Goal: Task Accomplishment & Management: Use online tool/utility

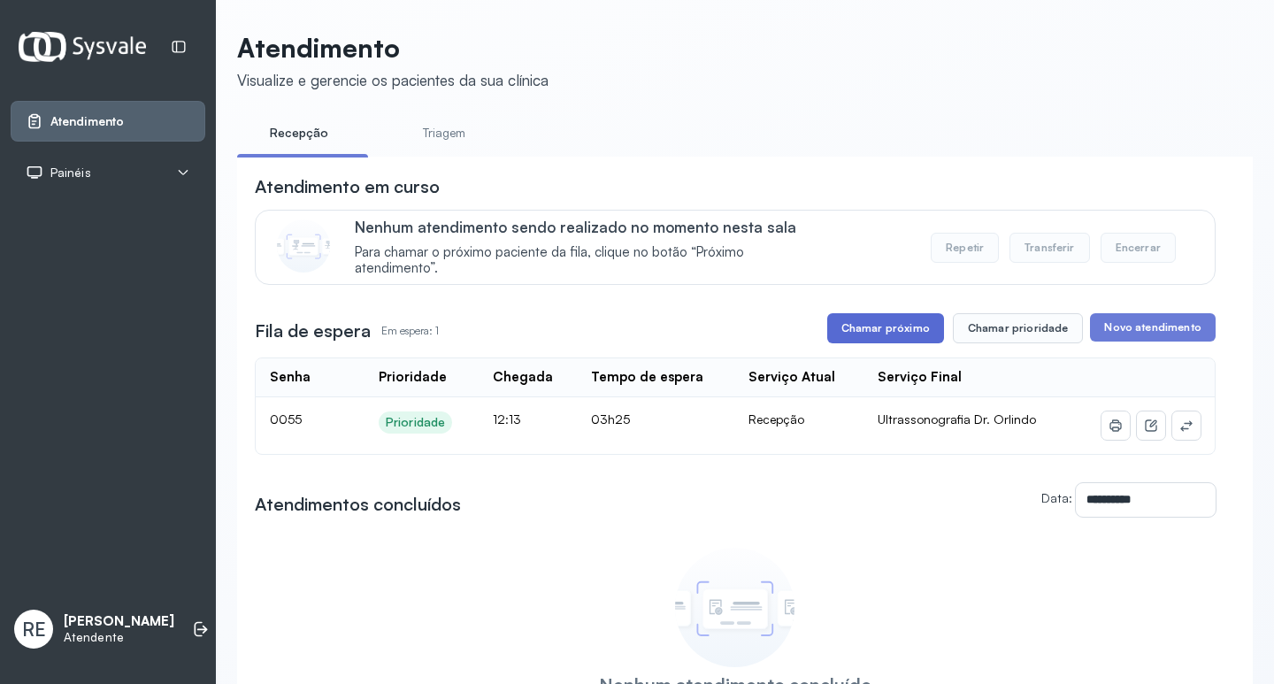
click at [876, 334] on button "Chamar próximo" at bounding box center [885, 328] width 117 height 30
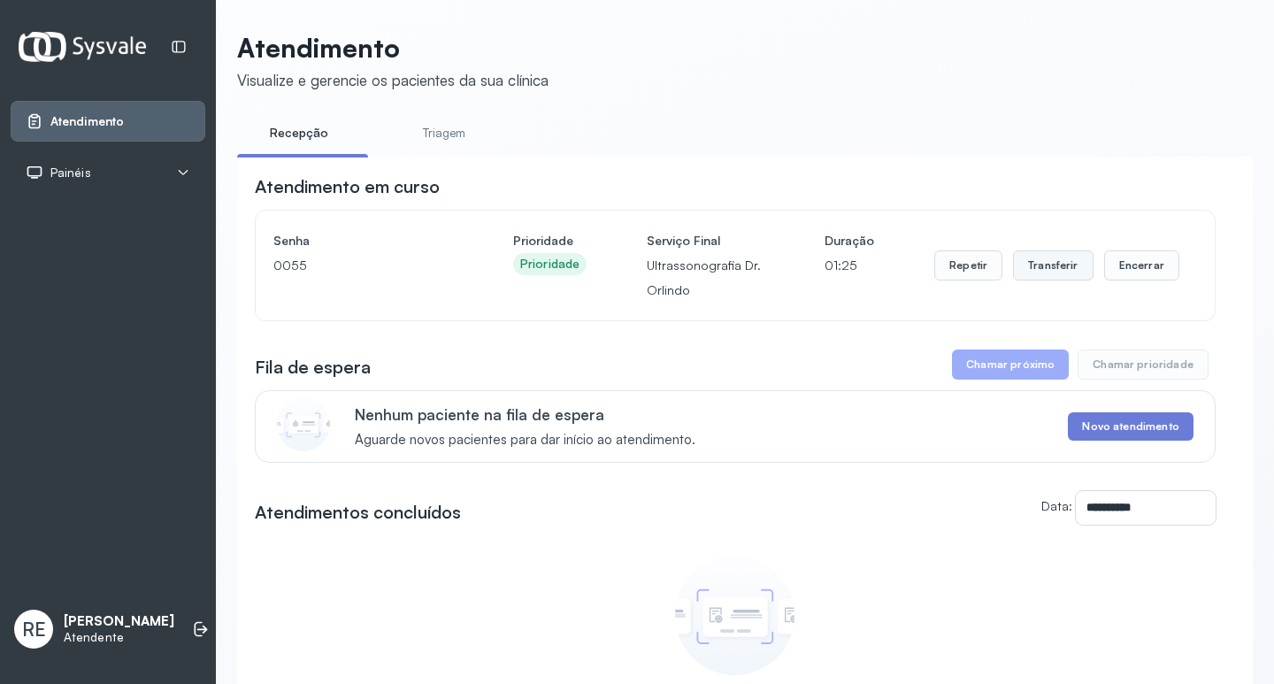
click at [1023, 271] on button "Transferir" at bounding box center [1053, 265] width 81 height 30
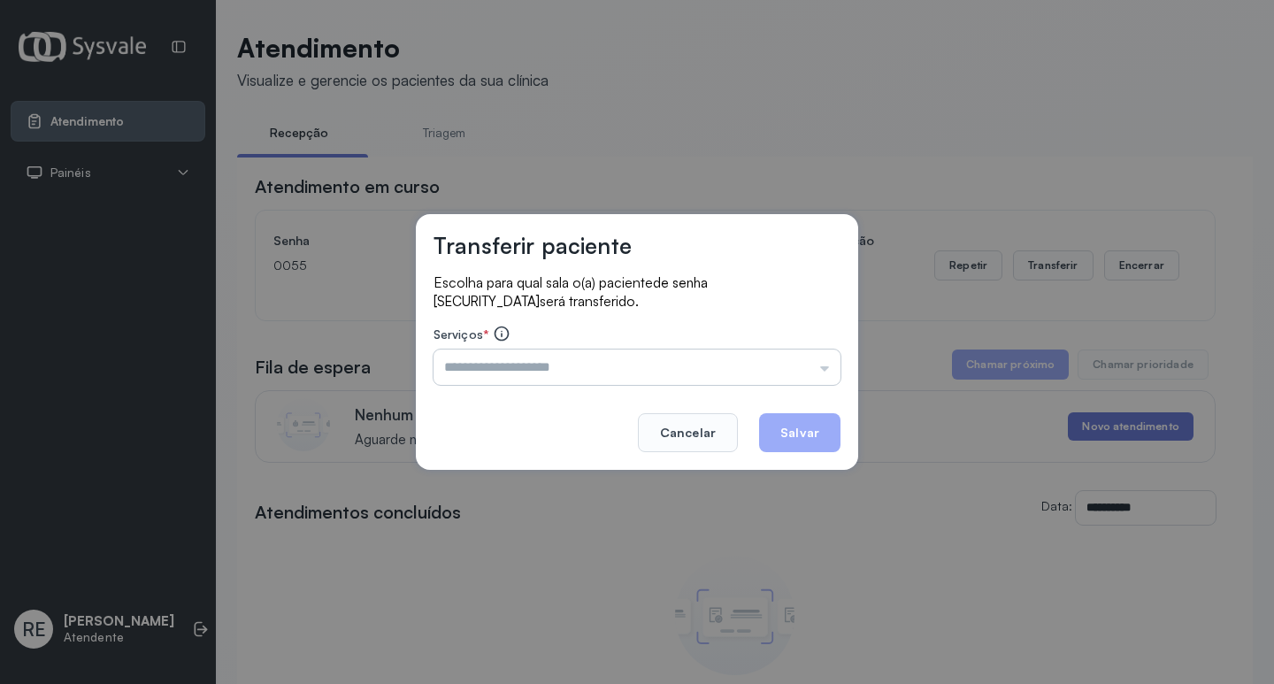
click at [466, 379] on input "text" at bounding box center [636, 366] width 407 height 35
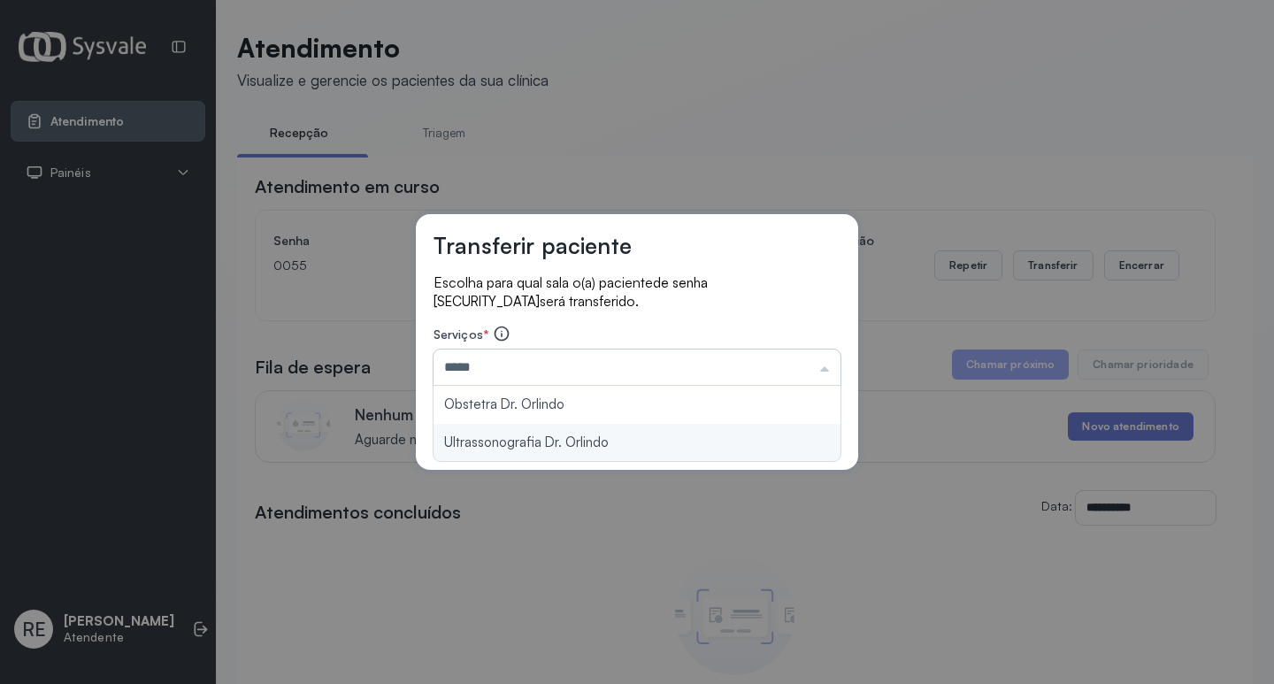
type input "**********"
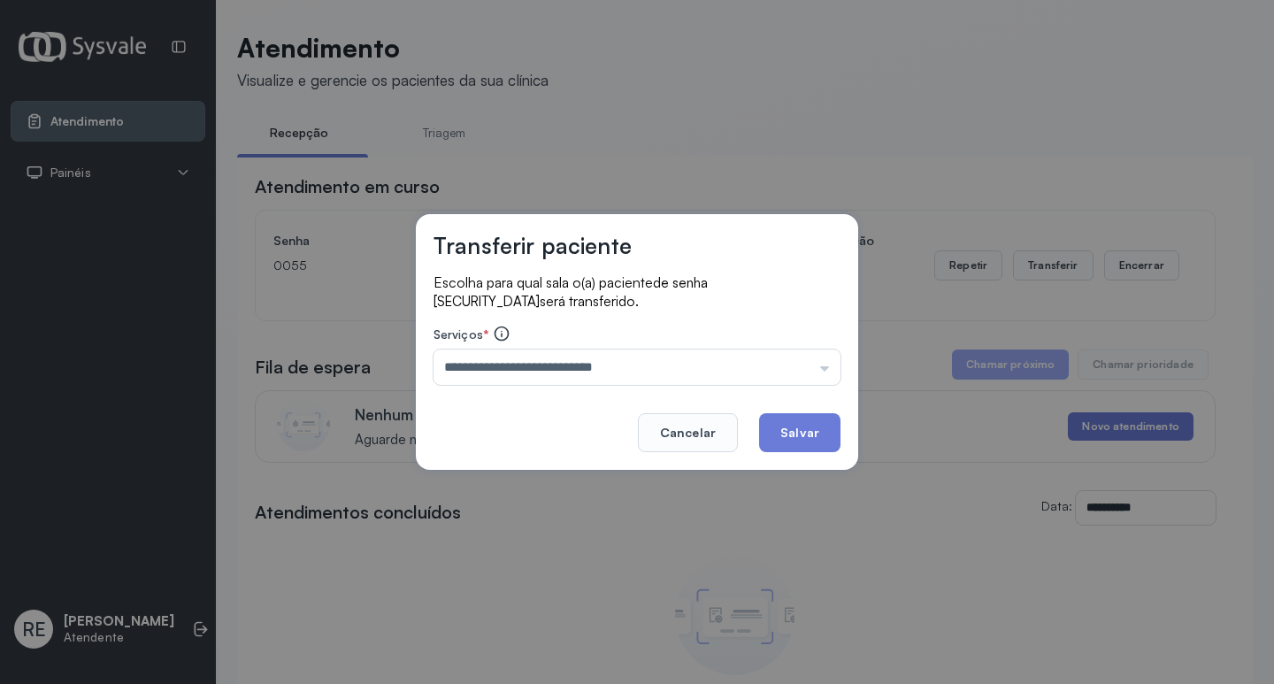
click at [804, 424] on button "Salvar" at bounding box center [799, 432] width 81 height 39
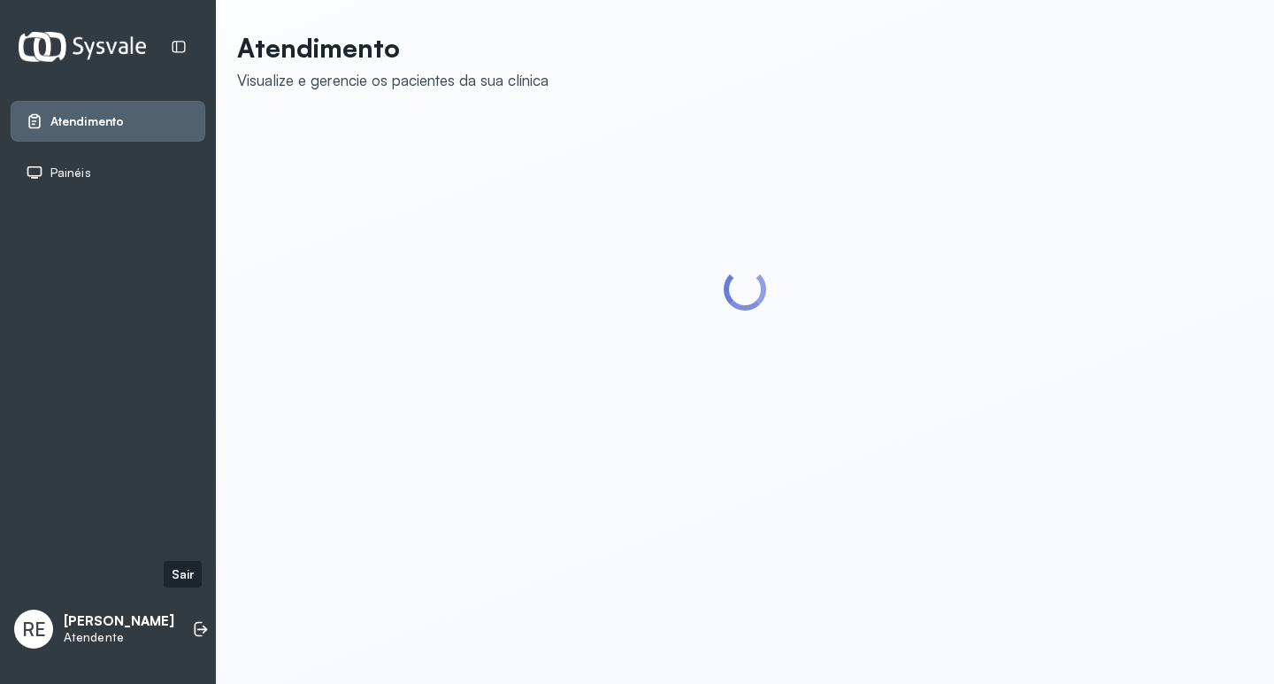
click at [192, 621] on icon at bounding box center [201, 629] width 18 height 18
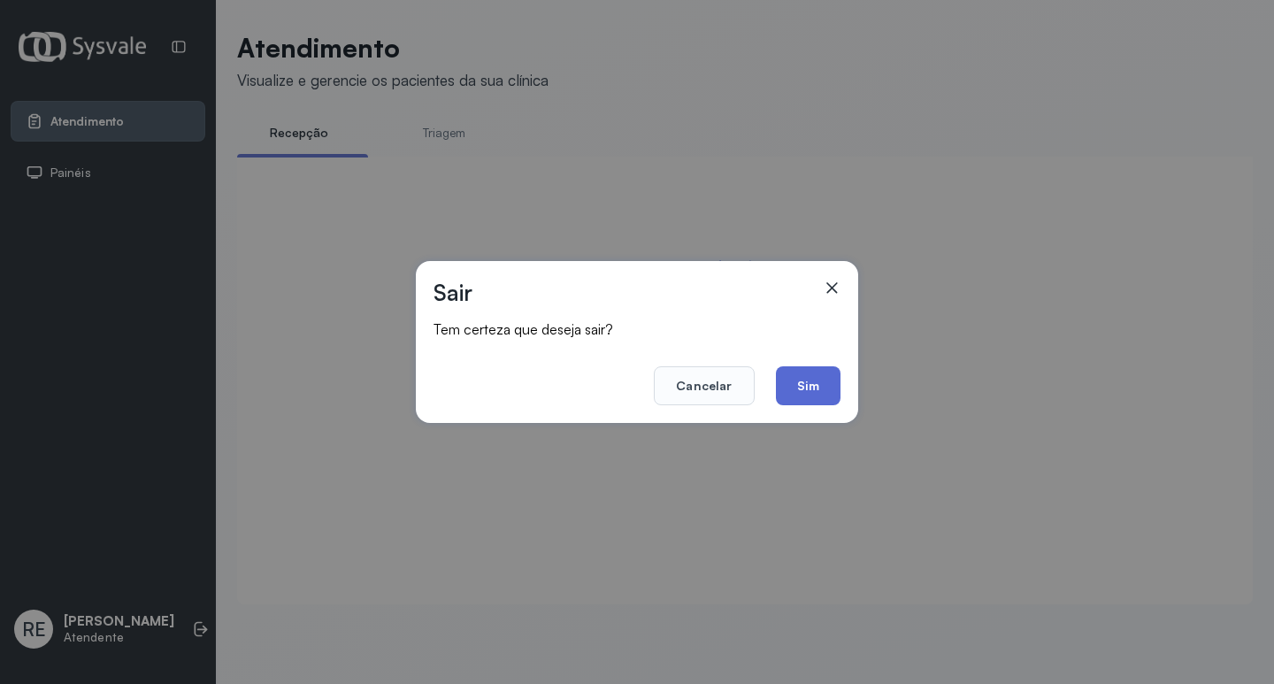
click at [783, 377] on button "Sim" at bounding box center [808, 385] width 65 height 39
